Goal: Transaction & Acquisition: Purchase product/service

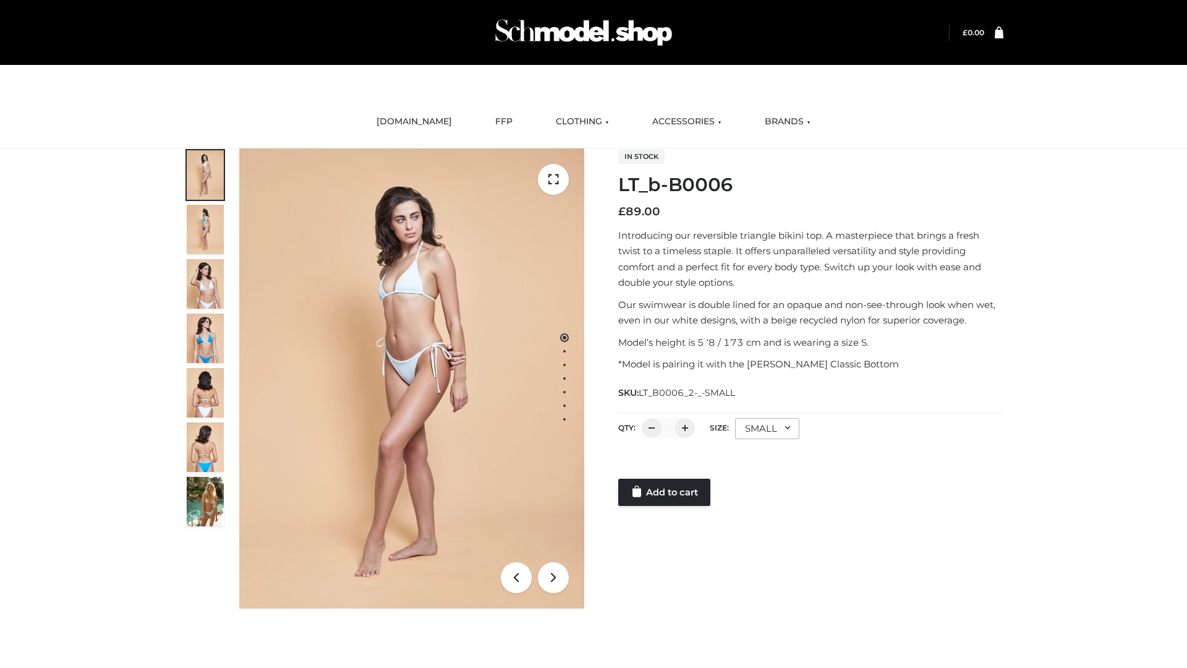
click at [665, 492] on link "Add to cart" at bounding box center [664, 492] width 92 height 27
